Goal: Task Accomplishment & Management: Manage account settings

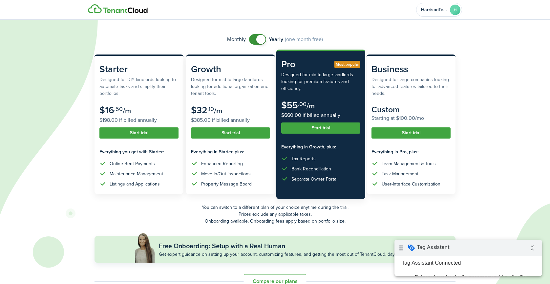
scroll to position [53, 0]
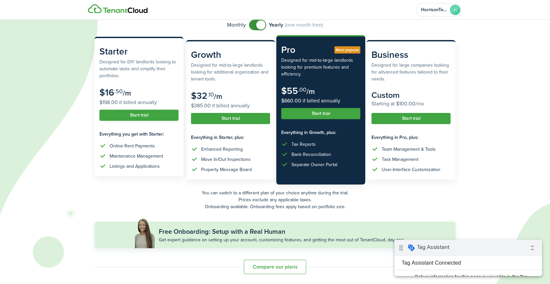
click at [140, 112] on button "Start trial" at bounding box center [138, 115] width 79 height 11
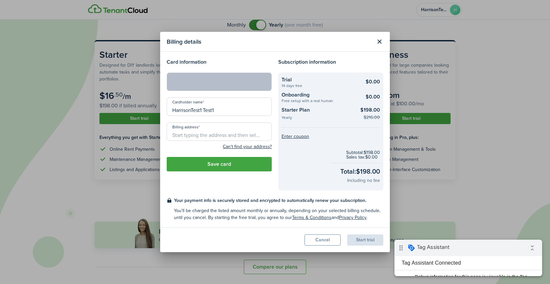
click at [184, 135] on input "Billing address" at bounding box center [219, 131] width 105 height 18
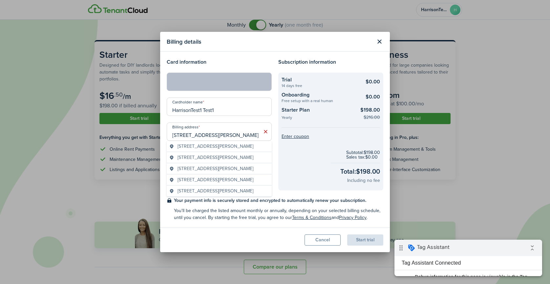
click at [208, 149] on span "[STREET_ADDRESS][PERSON_NAME]" at bounding box center [215, 146] width 76 height 7
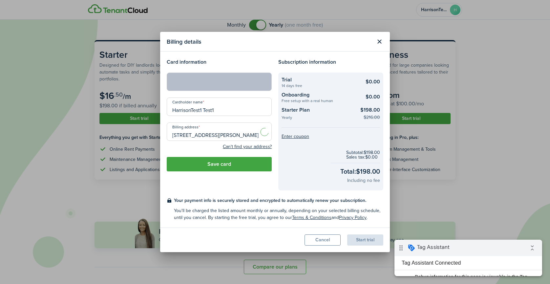
type input "[STREET_ADDRESS][PERSON_NAME]"
click at [201, 167] on button "Save card" at bounding box center [219, 164] width 105 height 14
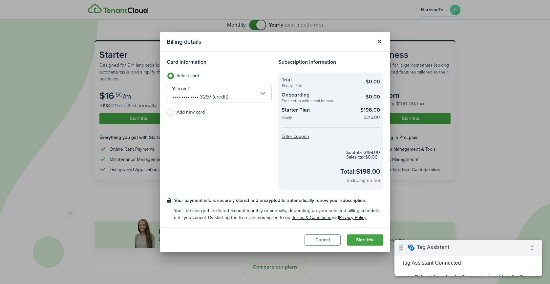
click at [364, 237] on button "Start trial" at bounding box center [365, 239] width 36 height 11
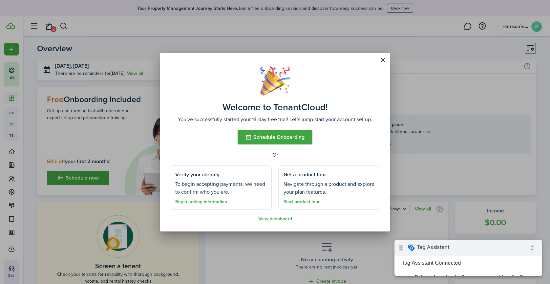
click at [383, 61] on button "Close modal" at bounding box center [382, 59] width 11 height 11
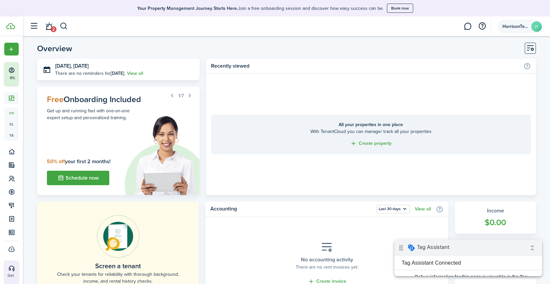
click at [531, 27] on avatar-text "H" at bounding box center [536, 26] width 10 height 10
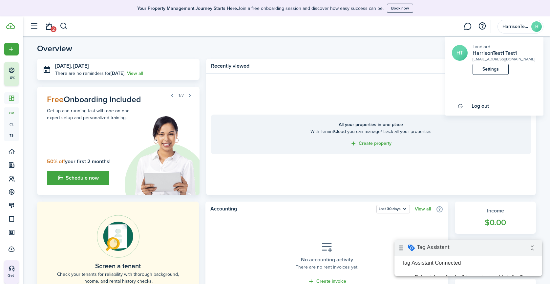
click at [495, 66] on link "Settings" at bounding box center [490, 69] width 36 height 11
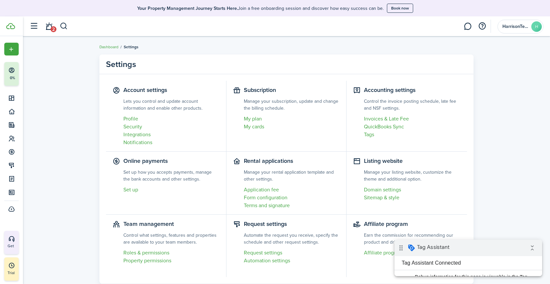
click at [257, 119] on link "My plan" at bounding box center [292, 119] width 96 height 8
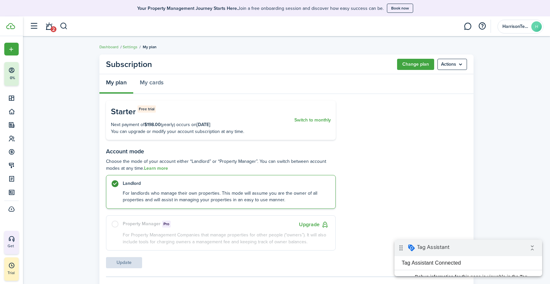
click at [454, 66] on menu-btn "Actions" at bounding box center [452, 64] width 30 height 11
click at [438, 75] on button "Cancel subscription" at bounding box center [437, 78] width 57 height 11
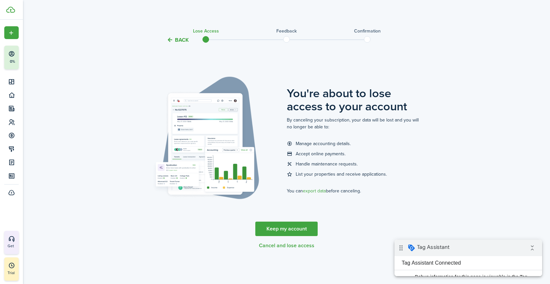
click at [273, 244] on button "Cancel and lose access" at bounding box center [286, 245] width 55 height 6
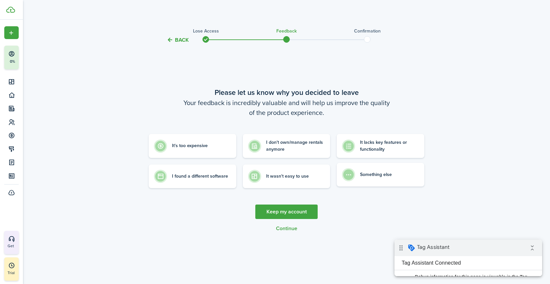
click at [393, 179] on label "Something else" at bounding box center [381, 175] width 88 height 24
radio input "true"
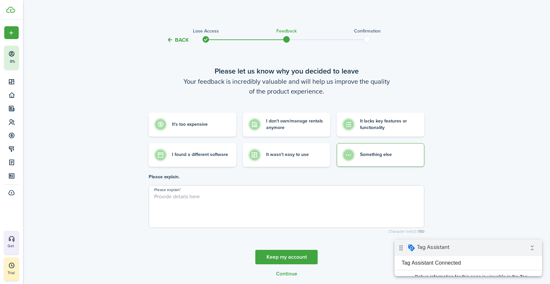
click at [255, 216] on textarea "Please explain" at bounding box center [286, 208] width 275 height 31
type textarea "testing"
click at [282, 275] on button "Continue" at bounding box center [286, 274] width 21 height 6
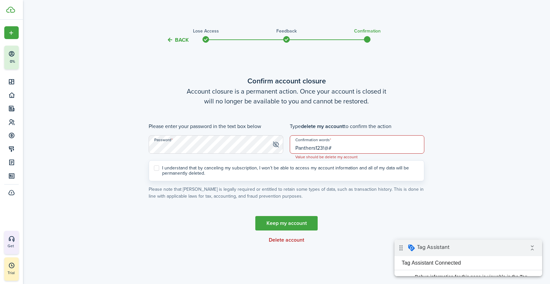
click at [301, 149] on input "Panthers123!@#" at bounding box center [357, 144] width 134 height 18
type input "delete my account"
click at [200, 170] on label "I understand that by canceling my subscription, I won’t be able to access my ac…" at bounding box center [286, 170] width 265 height 10
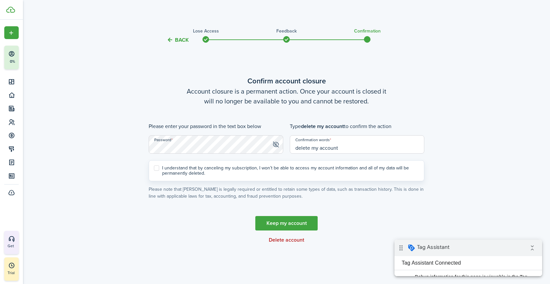
click at [154, 171] on input "I understand that by canceling my subscription, I won’t be able to access my ac…" at bounding box center [153, 171] width 0 height 0
checkbox input "true"
click at [274, 219] on link "Keep my account" at bounding box center [286, 223] width 62 height 14
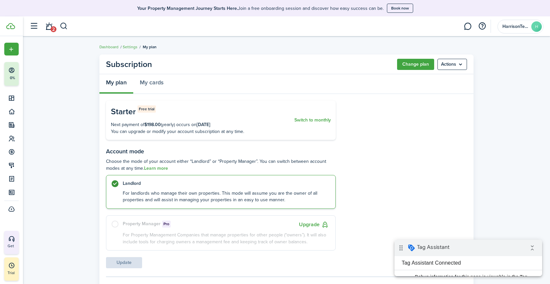
click at [456, 59] on menu-btn "Actions" at bounding box center [452, 64] width 30 height 11
click at [437, 80] on button "Cancel subscription" at bounding box center [437, 78] width 57 height 11
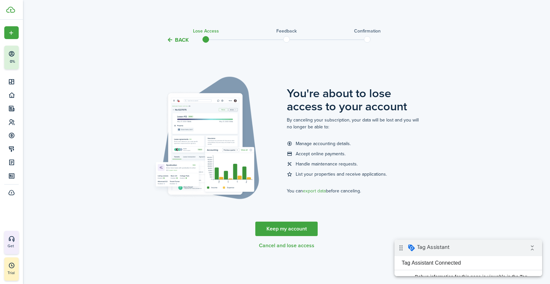
click at [267, 245] on button "Cancel and lose access" at bounding box center [286, 245] width 55 height 6
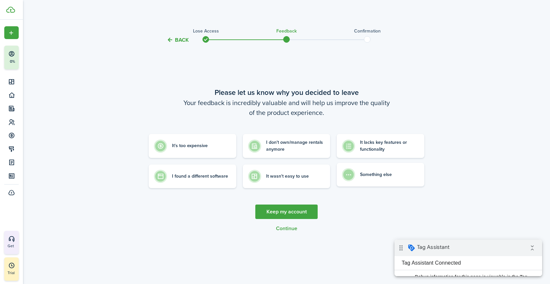
click at [392, 173] on label "Something else" at bounding box center [381, 175] width 88 height 24
radio input "true"
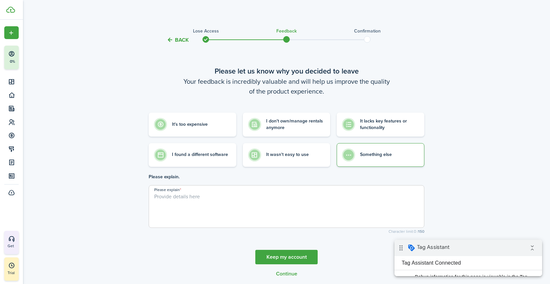
click at [196, 200] on textarea "Please explain" at bounding box center [286, 208] width 275 height 31
type textarea "testing"
click at [285, 277] on tc-wizard-step "Please let us know why you decided to leave Your feedback is incredibly valuabl…" at bounding box center [287, 170] width 276 height 237
click at [286, 272] on button "Continue" at bounding box center [286, 274] width 21 height 6
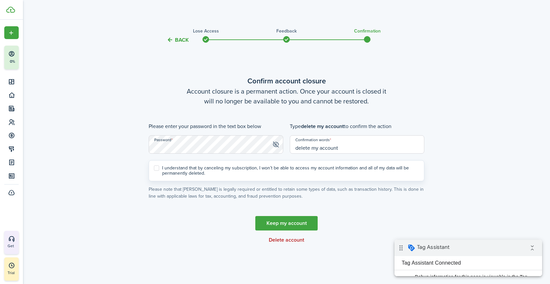
type input "delete my account"
click at [172, 165] on label "I understand that by canceling my subscription, I won’t be able to access my ac…" at bounding box center [286, 170] width 265 height 10
click at [154, 171] on input "I understand that by canceling my subscription, I won’t be able to access my ac…" at bounding box center [153, 171] width 0 height 0
checkbox input "true"
click at [275, 238] on button "Delete account" at bounding box center [286, 240] width 35 height 6
